Goal: Obtain resource: Download file/media

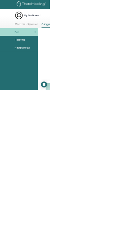
click at [82, 63] on link "Мое тета-обучение" at bounding box center [72, 69] width 63 height 14
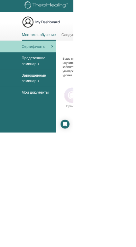
click at [70, 143] on span "Завершенные семинары" at bounding box center [69, 146] width 58 height 21
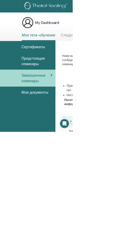
click at [90, 173] on span "Мои документы" at bounding box center [65, 173] width 50 height 10
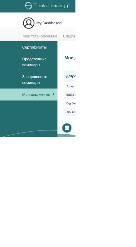
click at [86, 81] on div "Сертификаты" at bounding box center [52, 86] width 93 height 10
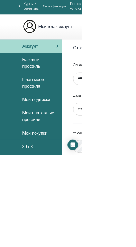
click at [96, 73] on icon at bounding box center [96, 73] width 3 height 7
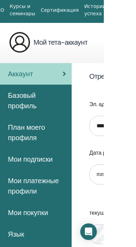
click at [96, 73] on icon at bounding box center [96, 73] width 3 height 7
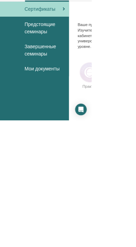
click at [88, 172] on span "Мои документы" at bounding box center [65, 173] width 50 height 10
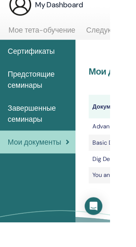
click at [78, 140] on span "Завершенные семинары" at bounding box center [69, 144] width 58 height 21
click at [62, 145] on span "Завершенные семинары" at bounding box center [69, 144] width 58 height 21
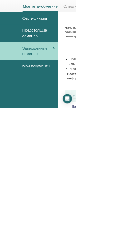
click at [88, 169] on span "Мои документы" at bounding box center [65, 173] width 50 height 10
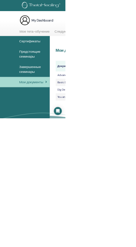
click at [85, 88] on span "Сертификаты" at bounding box center [62, 86] width 44 height 10
click at [75, 87] on span "Сертификаты" at bounding box center [62, 86] width 44 height 10
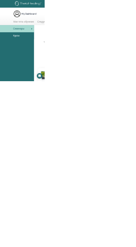
click at [75, 40] on h3 "My Dashboard" at bounding box center [88, 42] width 45 height 10
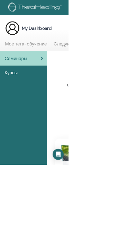
click at [72, 38] on h3 "My Dashboard" at bounding box center [88, 42] width 45 height 10
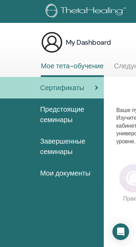
click at [79, 173] on span "Мои документы" at bounding box center [65, 173] width 50 height 10
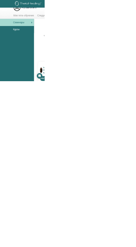
scroll to position [25, 0]
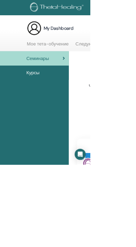
click at [94, 63] on link "Мое тета-обучение" at bounding box center [72, 69] width 63 height 14
click at [85, 63] on link "Мое тета-обучение" at bounding box center [72, 69] width 63 height 14
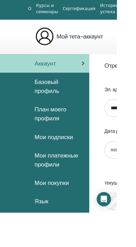
click at [94, 71] on div "Аккаунт" at bounding box center [52, 74] width 93 height 10
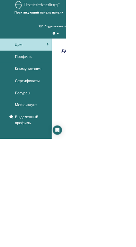
click at [66, 141] on span "Сертификаты" at bounding box center [67, 144] width 44 height 10
